Goal: Information Seeking & Learning: Find specific fact

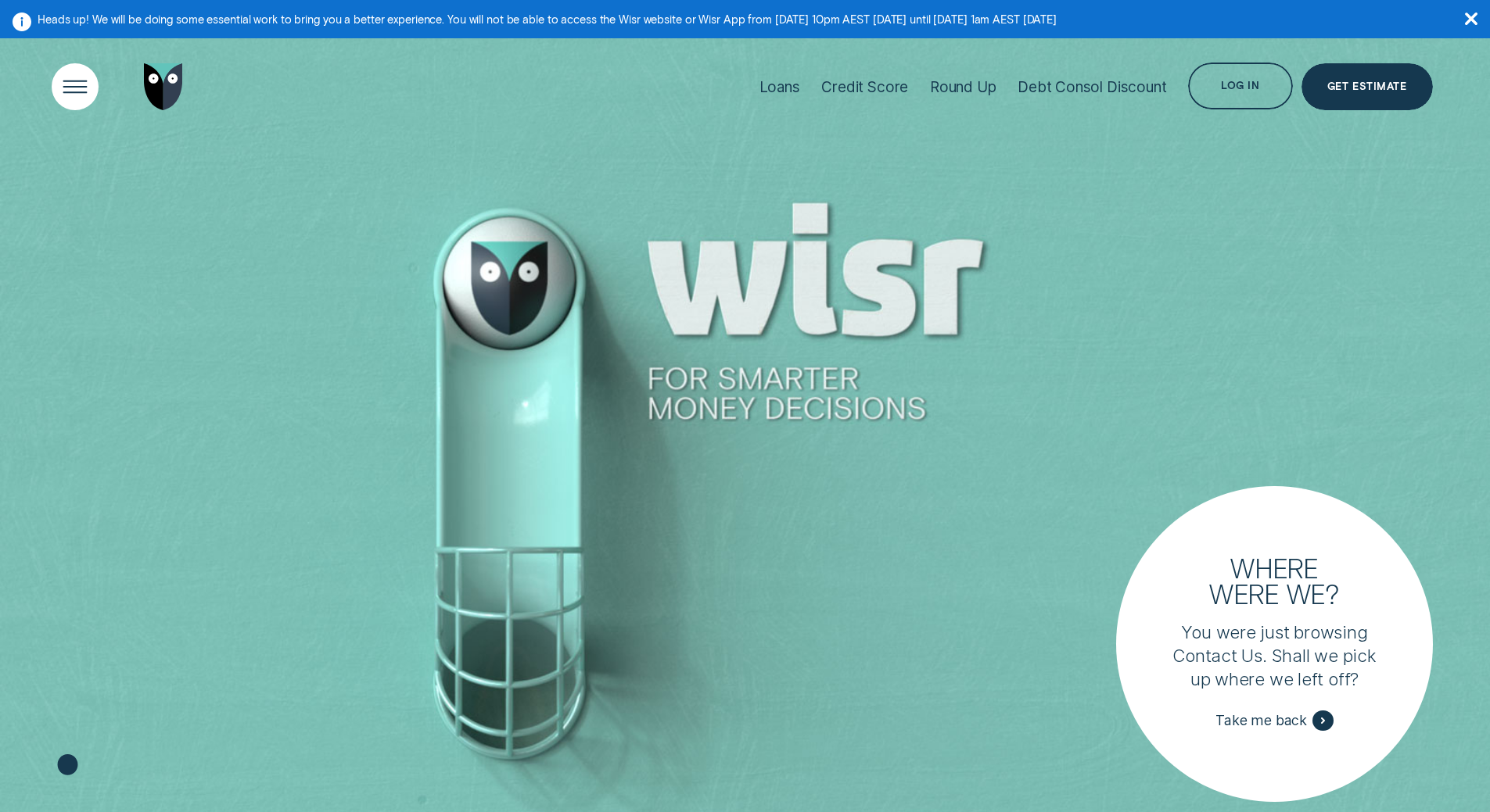
click at [72, 87] on div "Open Menu" at bounding box center [74, 86] width 66 height 66
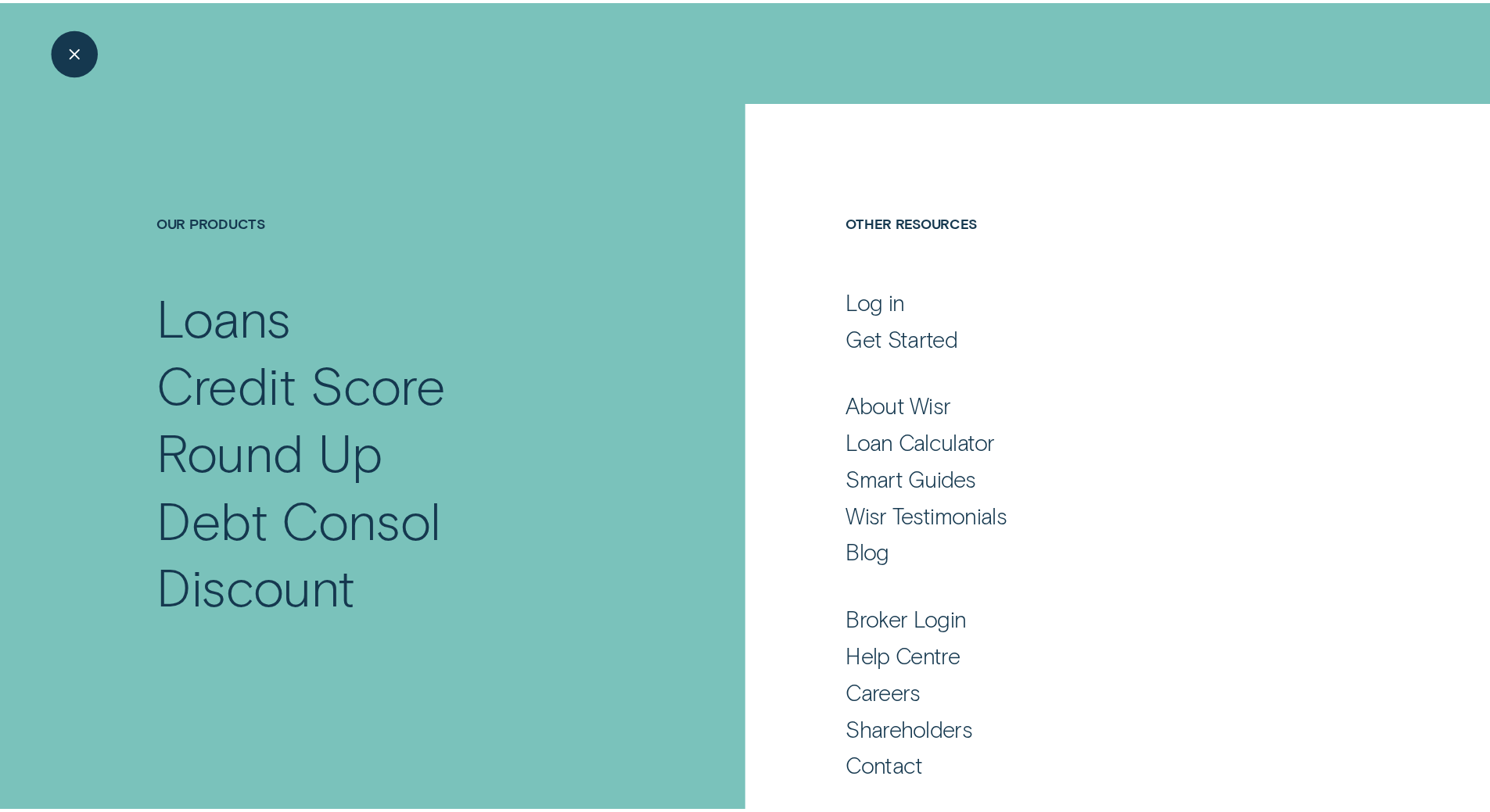
scroll to position [4, 0]
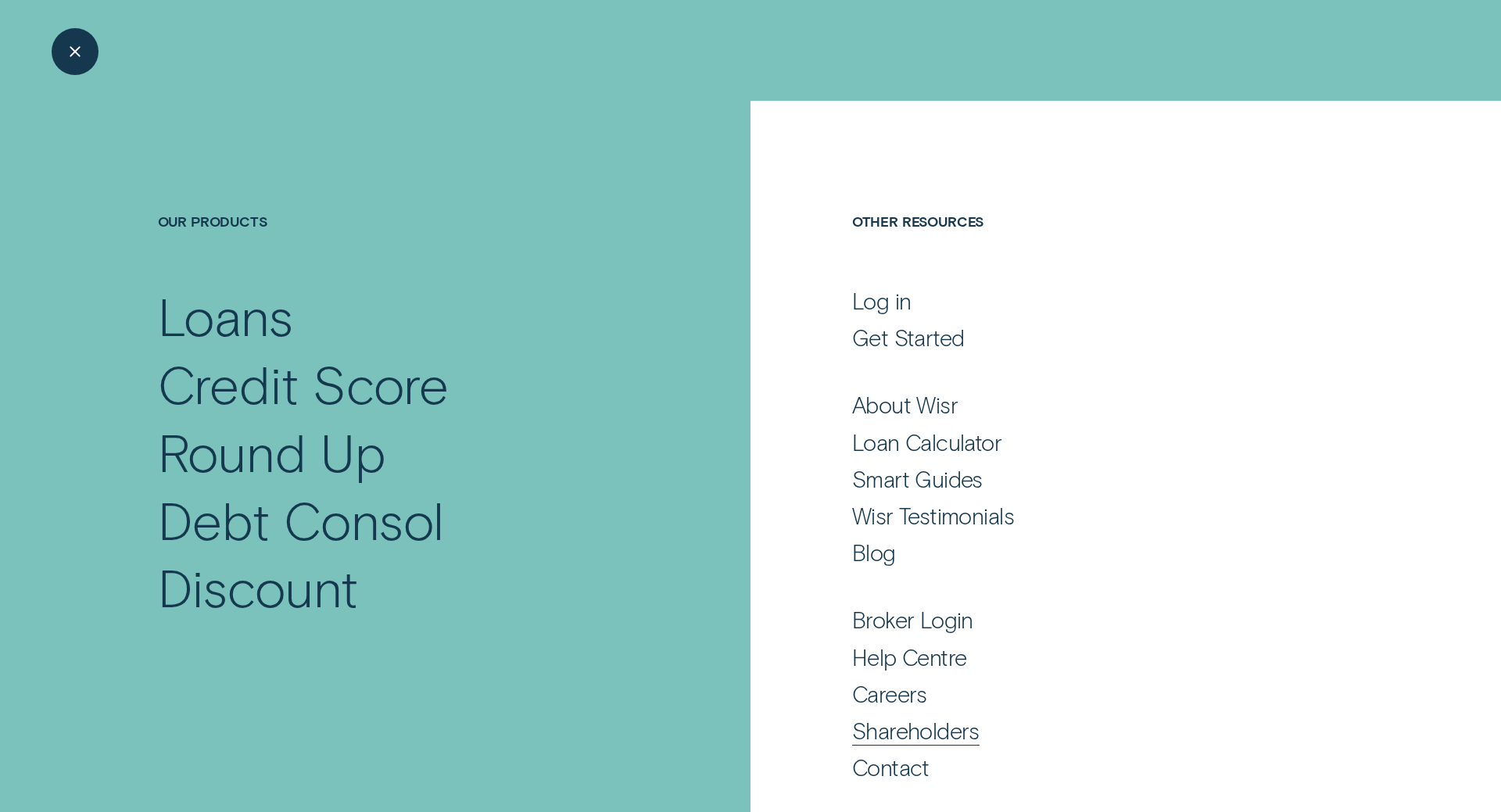
click at [926, 736] on div "Shareholders" at bounding box center [915, 731] width 128 height 28
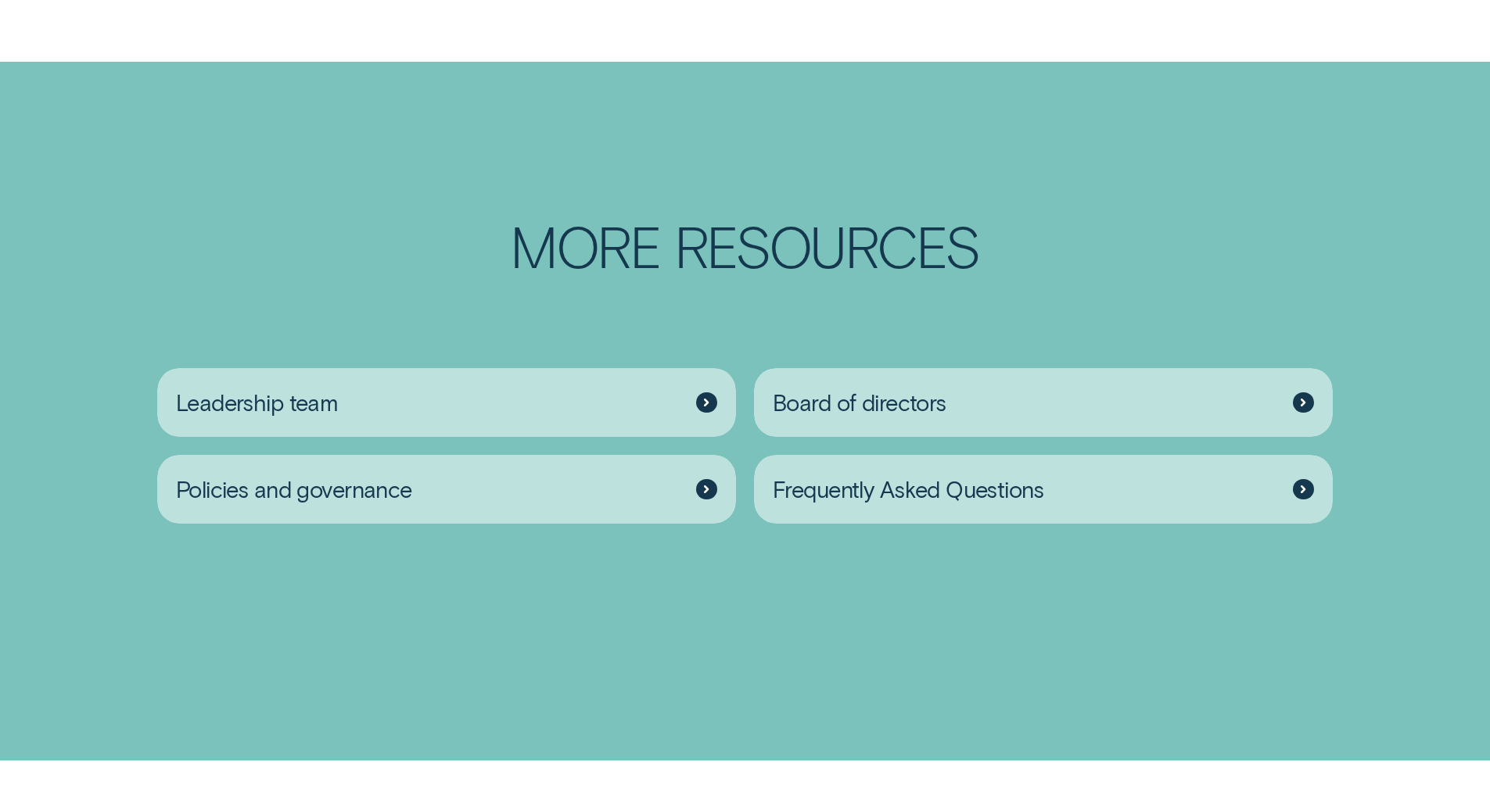
scroll to position [2735, 0]
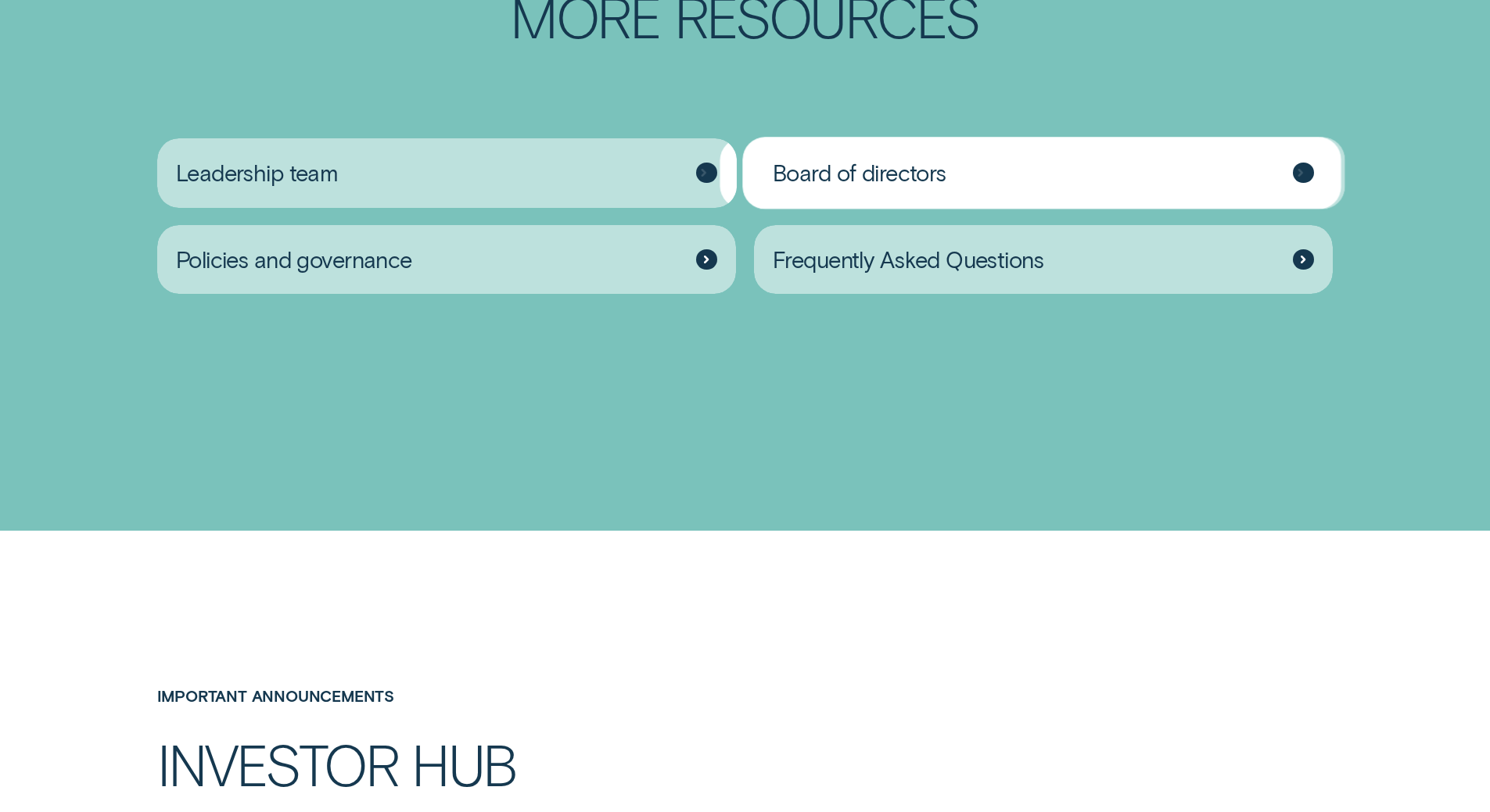
click at [915, 192] on div "Board of directors" at bounding box center [1044, 173] width 580 height 70
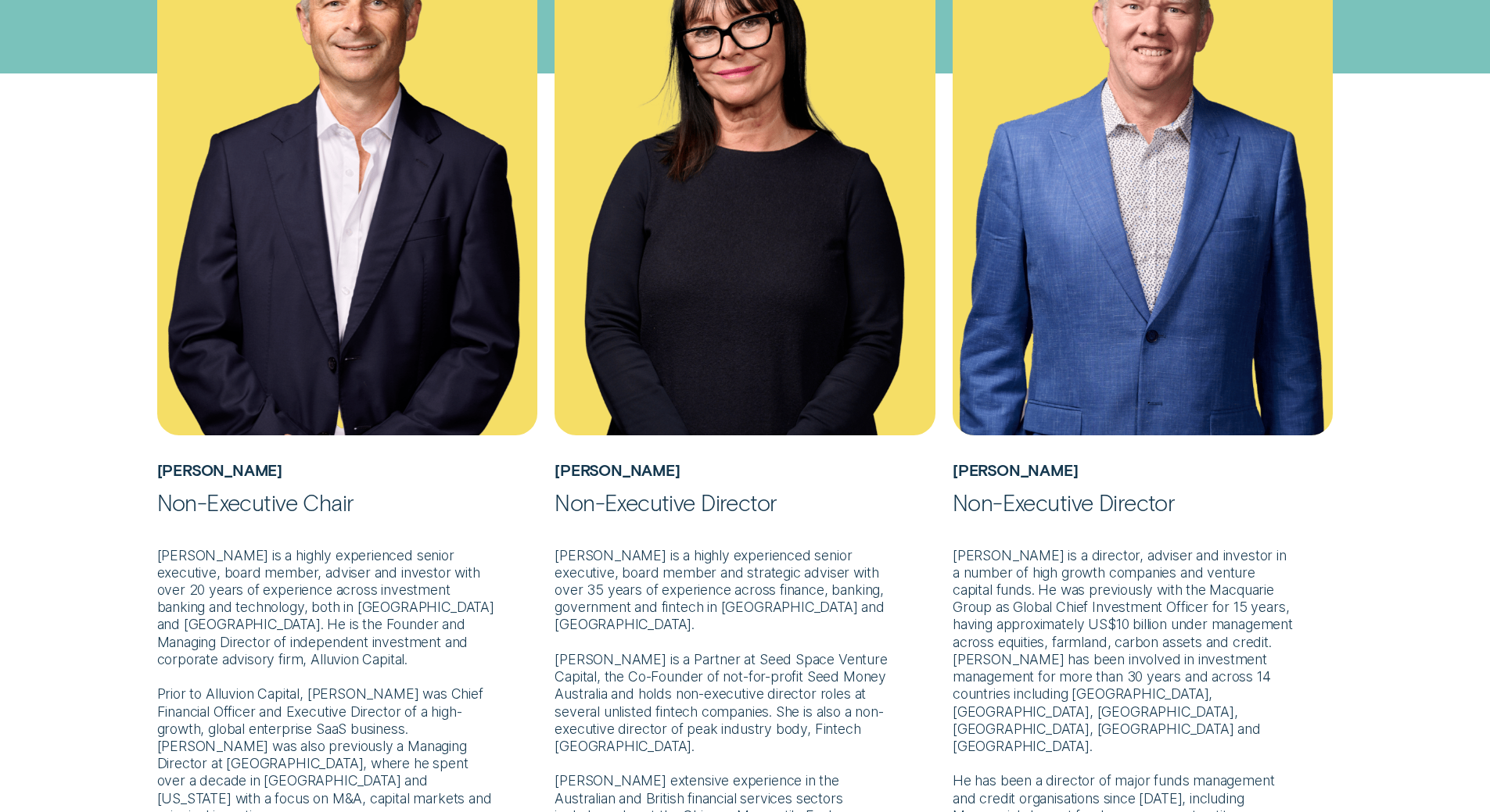
scroll to position [860, 0]
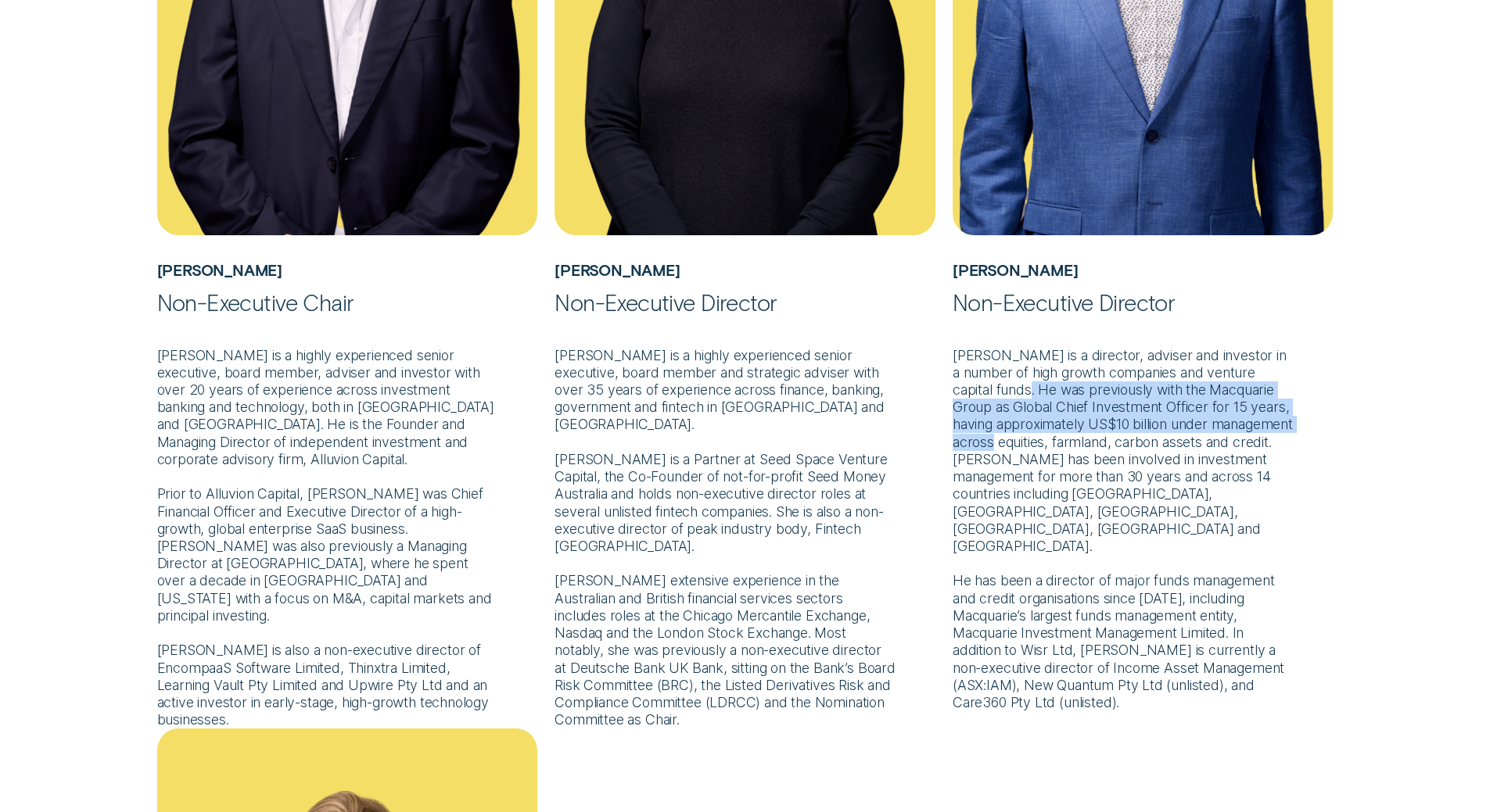
drag, startPoint x: 1049, startPoint y: 387, endPoint x: 1104, endPoint y: 436, distance: 73.7
click at [1104, 436] on p "[PERSON_NAME] is a director, adviser and investor in a number of high growth co…" at bounding box center [1143, 513] width 381 height 395
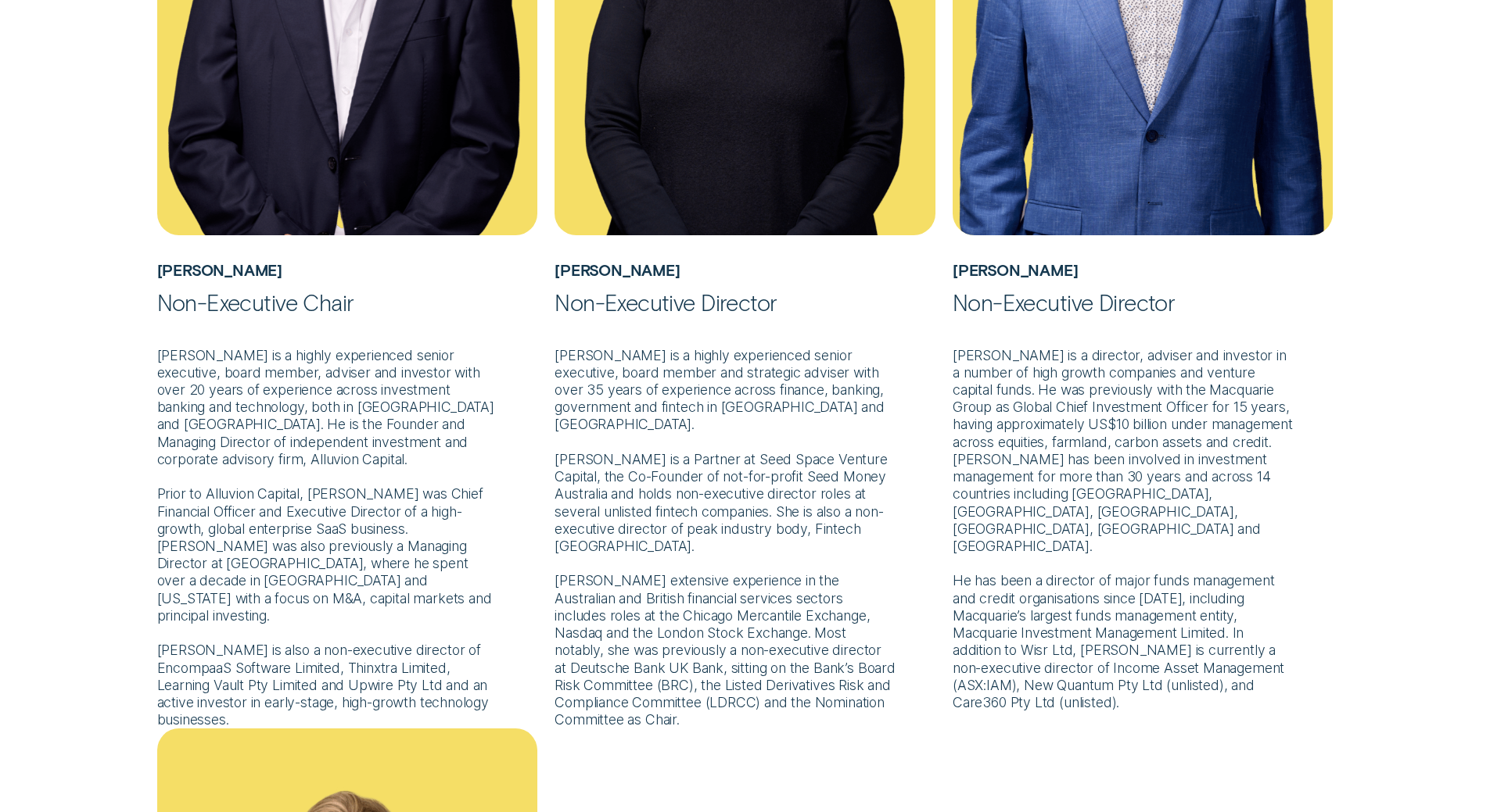
click at [1384, 461] on div "[PERSON_NAME] Non-Executive Chair [PERSON_NAME] is a highly experienced senior …" at bounding box center [745, 737] width 1393 height 2145
drag, startPoint x: 177, startPoint y: 495, endPoint x: 289, endPoint y: 495, distance: 112.0
click at [289, 495] on p "Mr Brown is a highly experienced senior executive, board member, adviser and in…" at bounding box center [347, 522] width 381 height 413
drag, startPoint x: 223, startPoint y: 423, endPoint x: 394, endPoint y: 464, distance: 175.8
click at [394, 464] on p "Mr Brown is a highly experienced senior executive, board member, adviser and in…" at bounding box center [347, 522] width 381 height 413
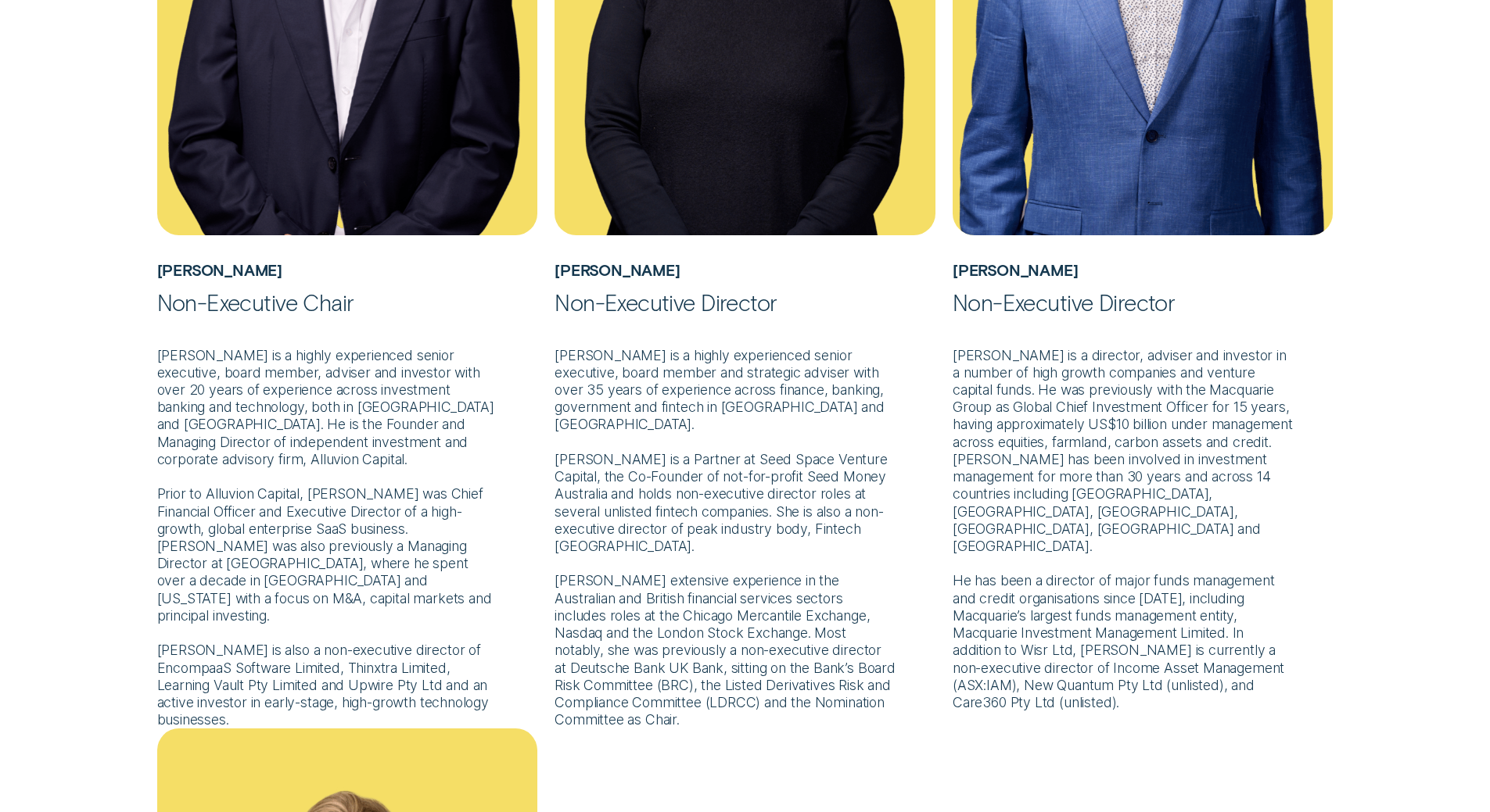
click at [322, 528] on p "Mr Brown is a highly experienced senior executive, board member, adviser and in…" at bounding box center [347, 522] width 381 height 413
drag, startPoint x: 157, startPoint y: 456, endPoint x: 254, endPoint y: 458, distance: 97.0
click at [254, 458] on p "Mr Brown is a highly experienced senior executive, board member, adviser and in…" at bounding box center [347, 522] width 381 height 413
copy p "Alluvion Capital"
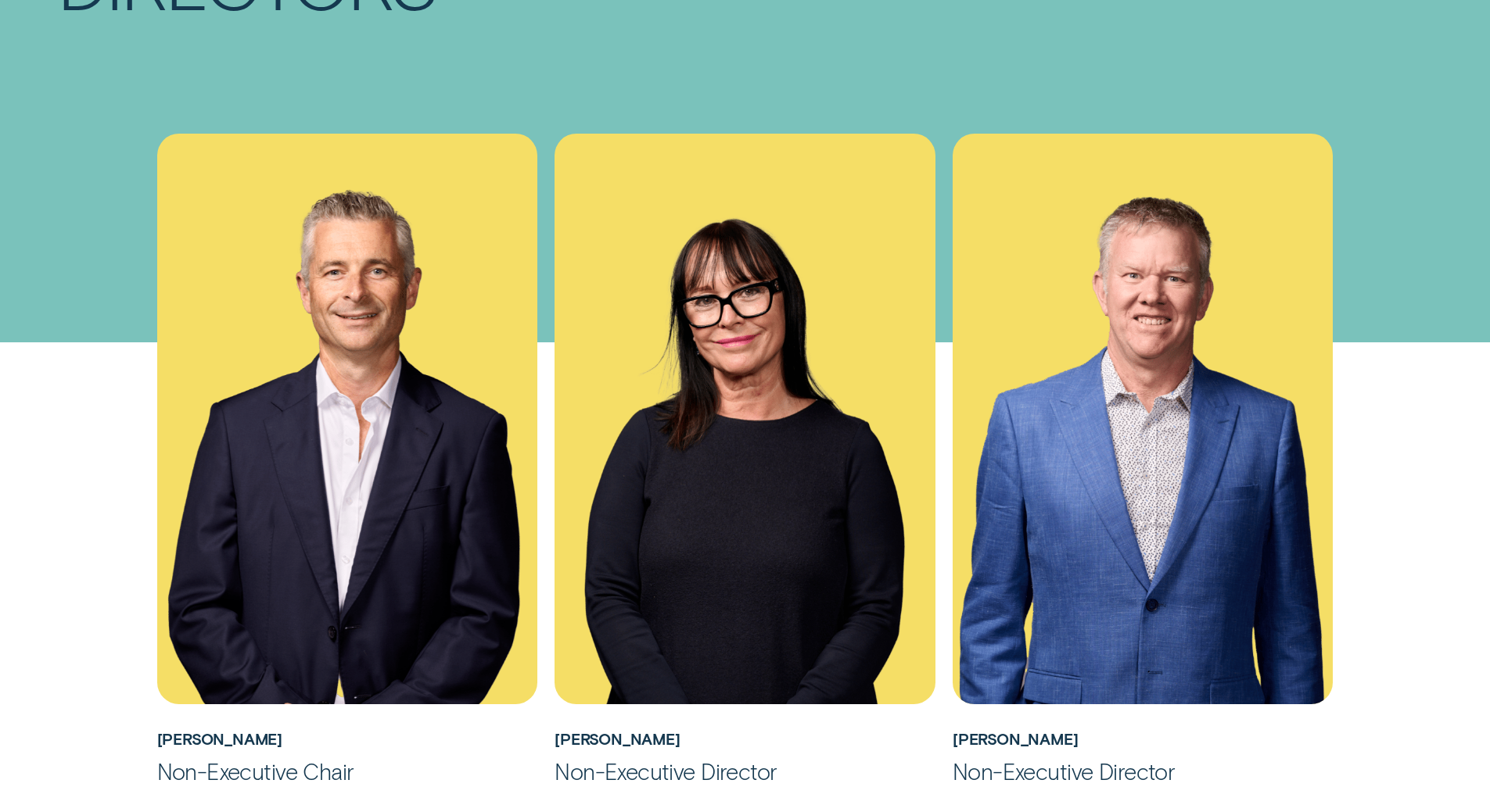
scroll to position [704, 0]
